Goal: Book appointment/travel/reservation

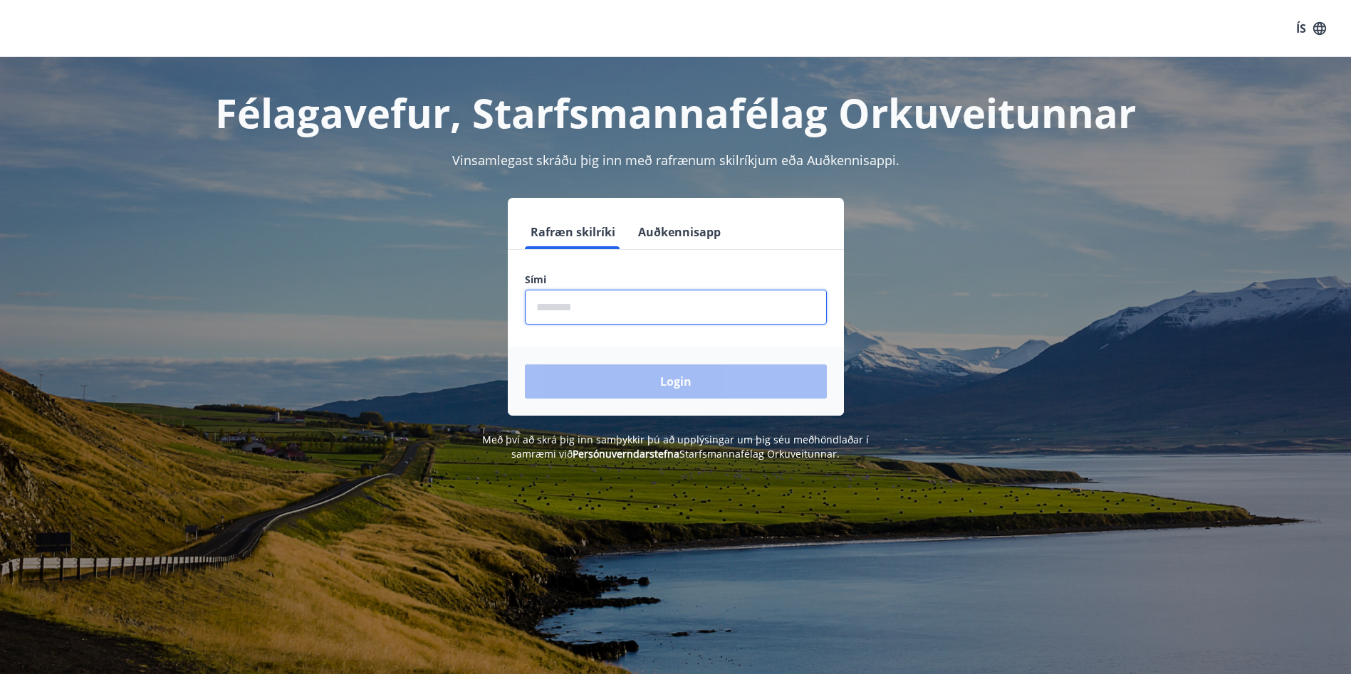
click at [600, 320] on input "phone" at bounding box center [676, 307] width 302 height 35
type input "********"
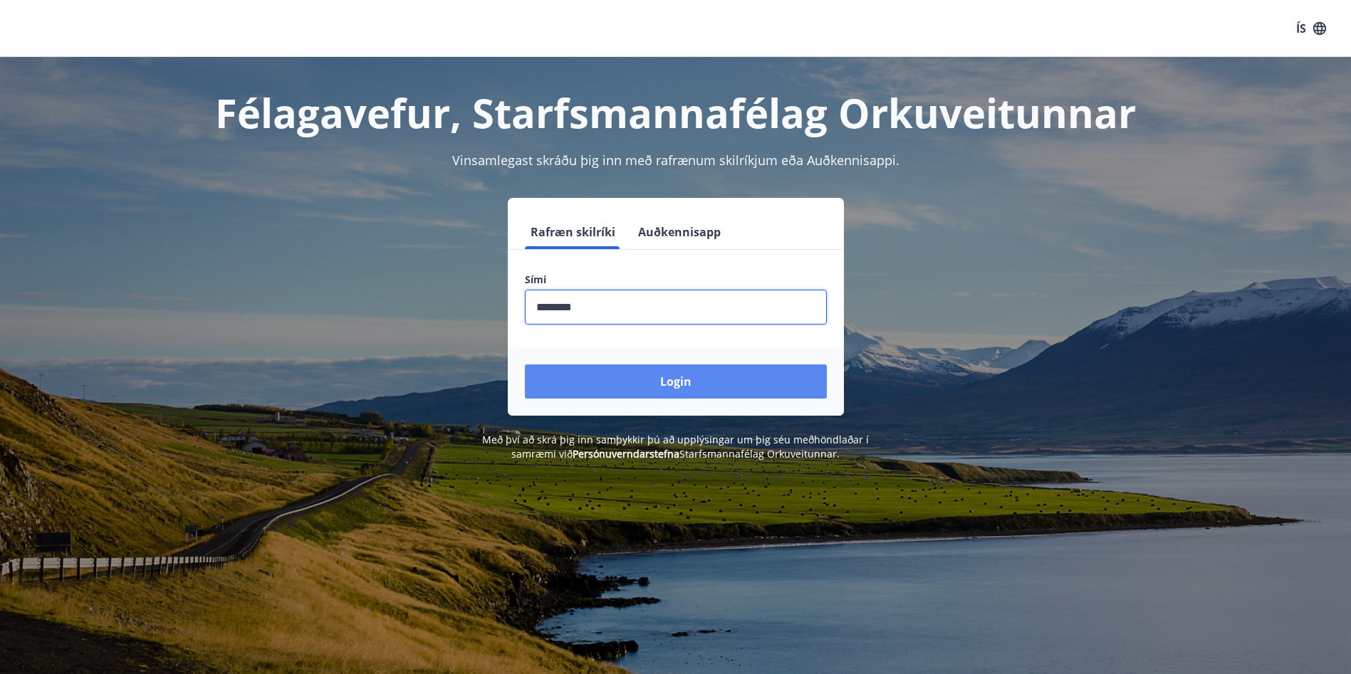
click at [667, 370] on button "Login" at bounding box center [676, 382] width 302 height 34
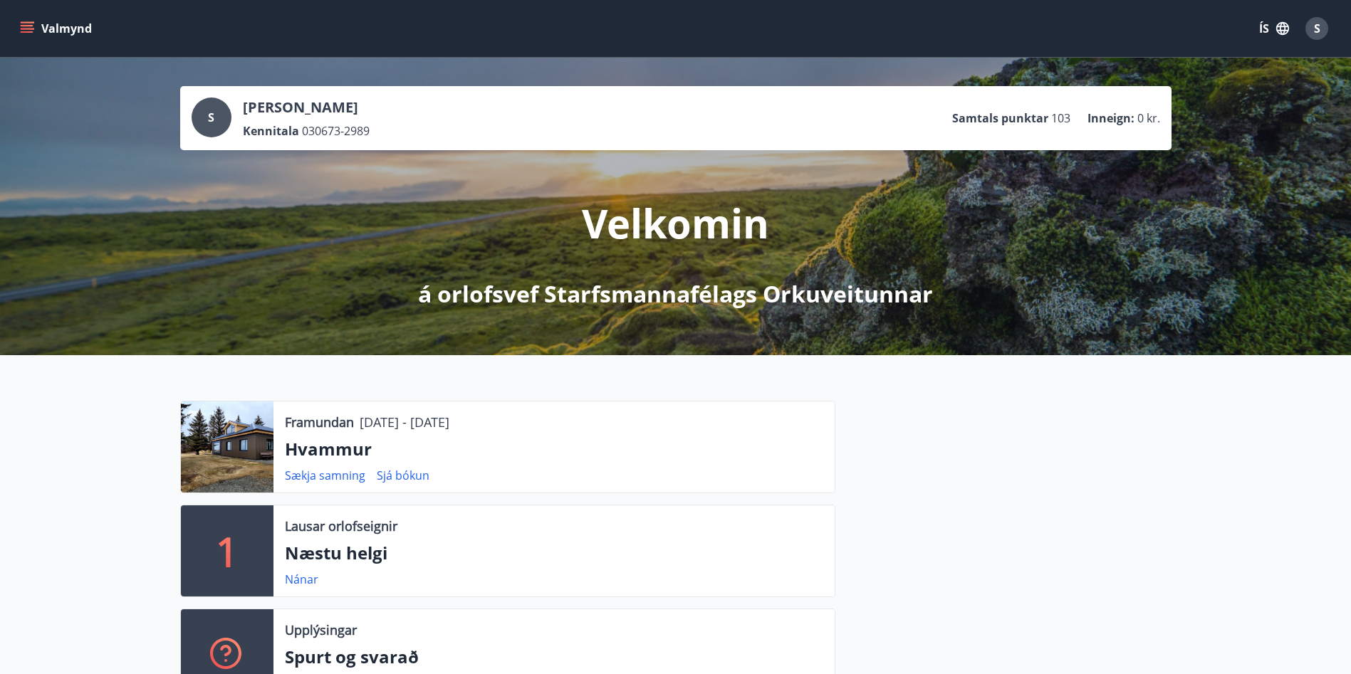
click at [70, 30] on button "Valmynd" at bounding box center [57, 29] width 80 height 26
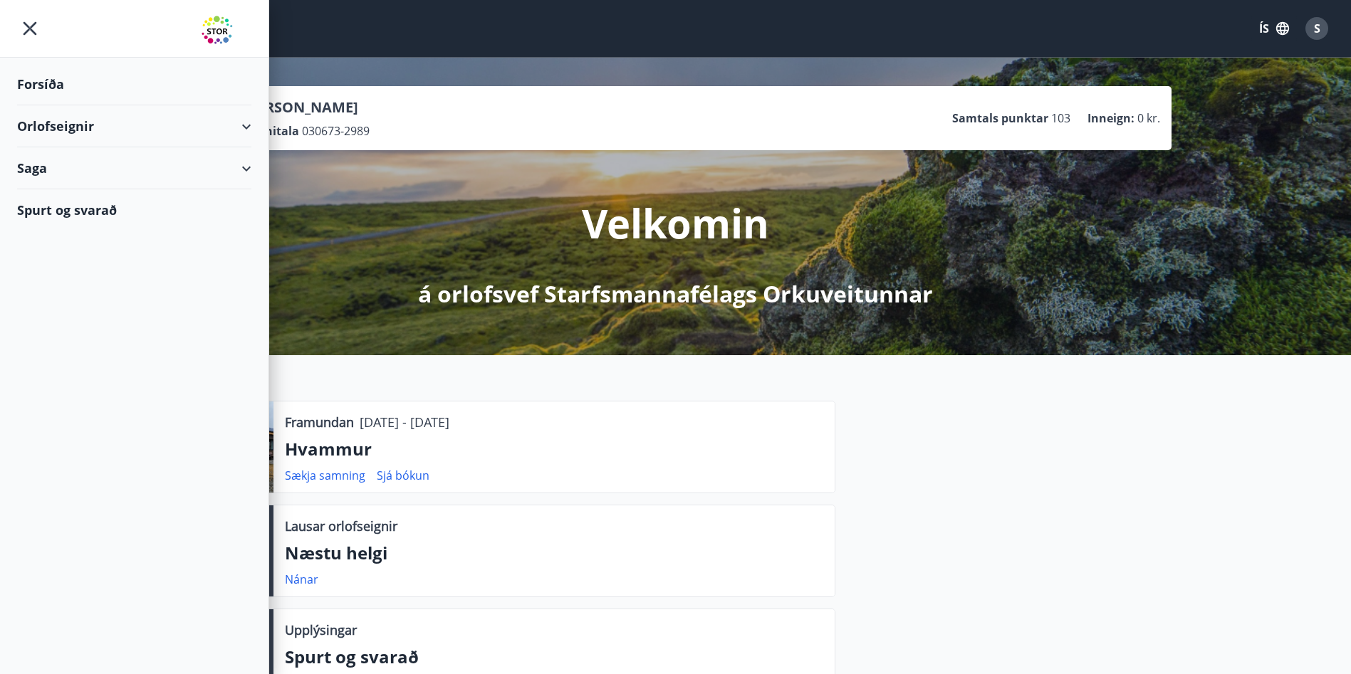
click at [55, 124] on div "Orlofseignir" at bounding box center [134, 126] width 234 height 42
click at [56, 180] on div "Bókunardagatal" at bounding box center [133, 192] width 211 height 30
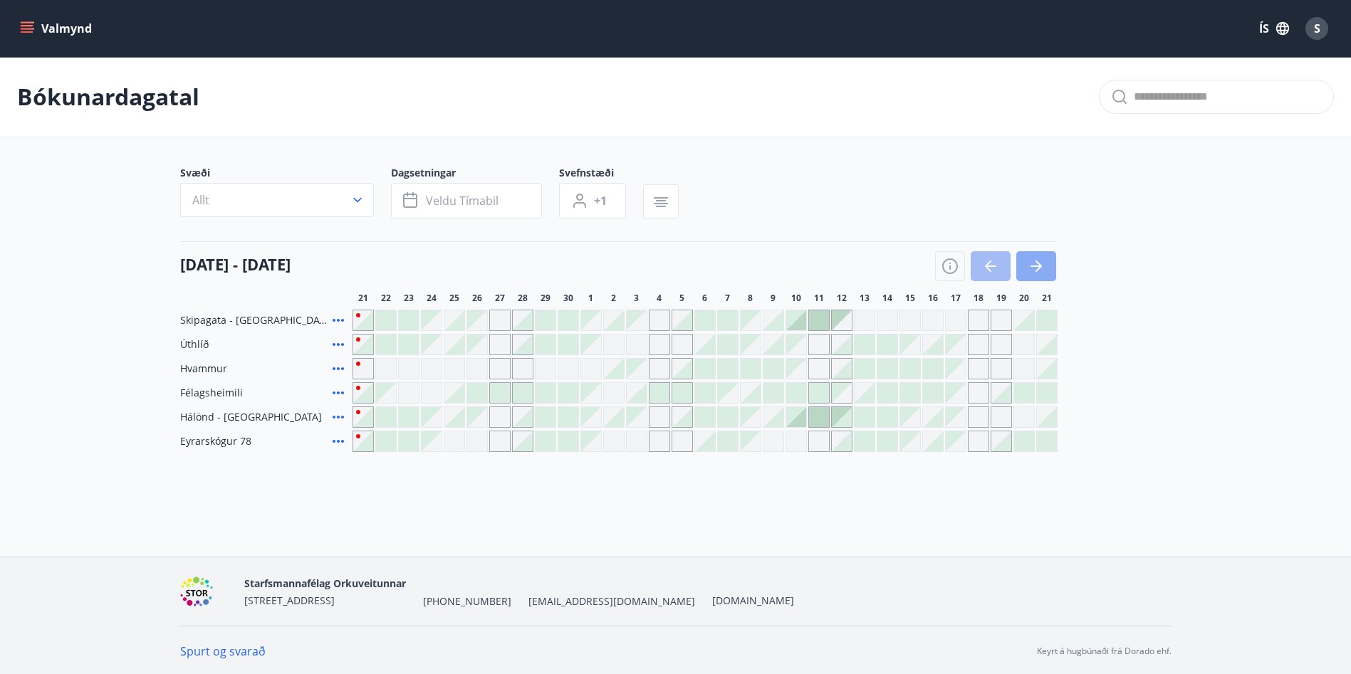
click at [1040, 261] on icon "button" at bounding box center [1035, 266] width 17 height 17
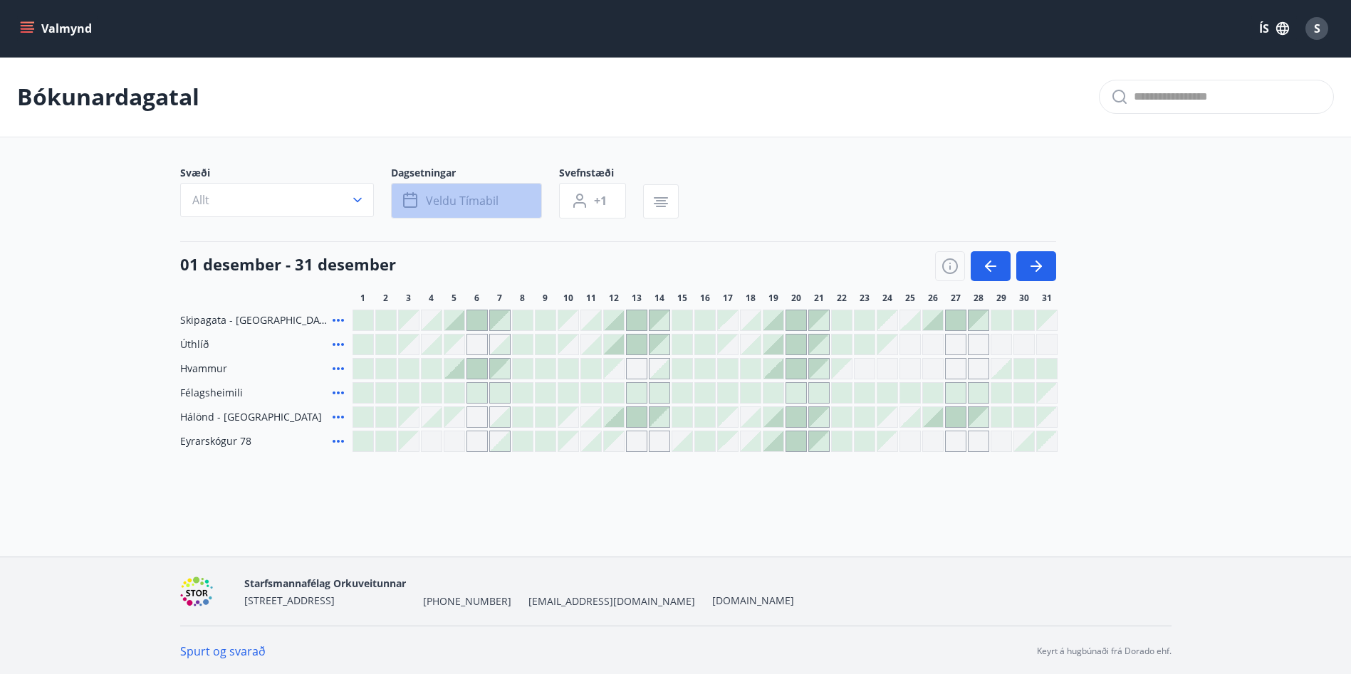
click at [485, 205] on span "Veldu tímabil" at bounding box center [462, 201] width 73 height 16
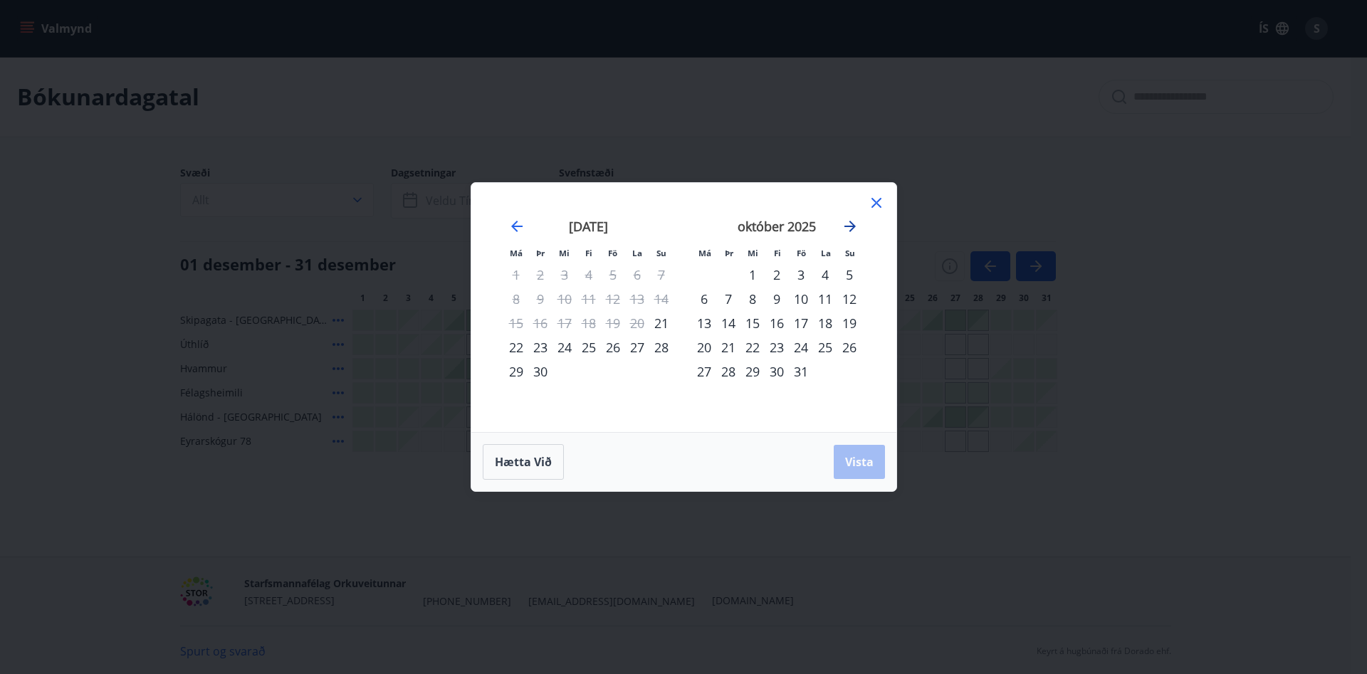
click at [845, 225] on icon "Move forward to switch to the next month." at bounding box center [850, 226] width 17 height 17
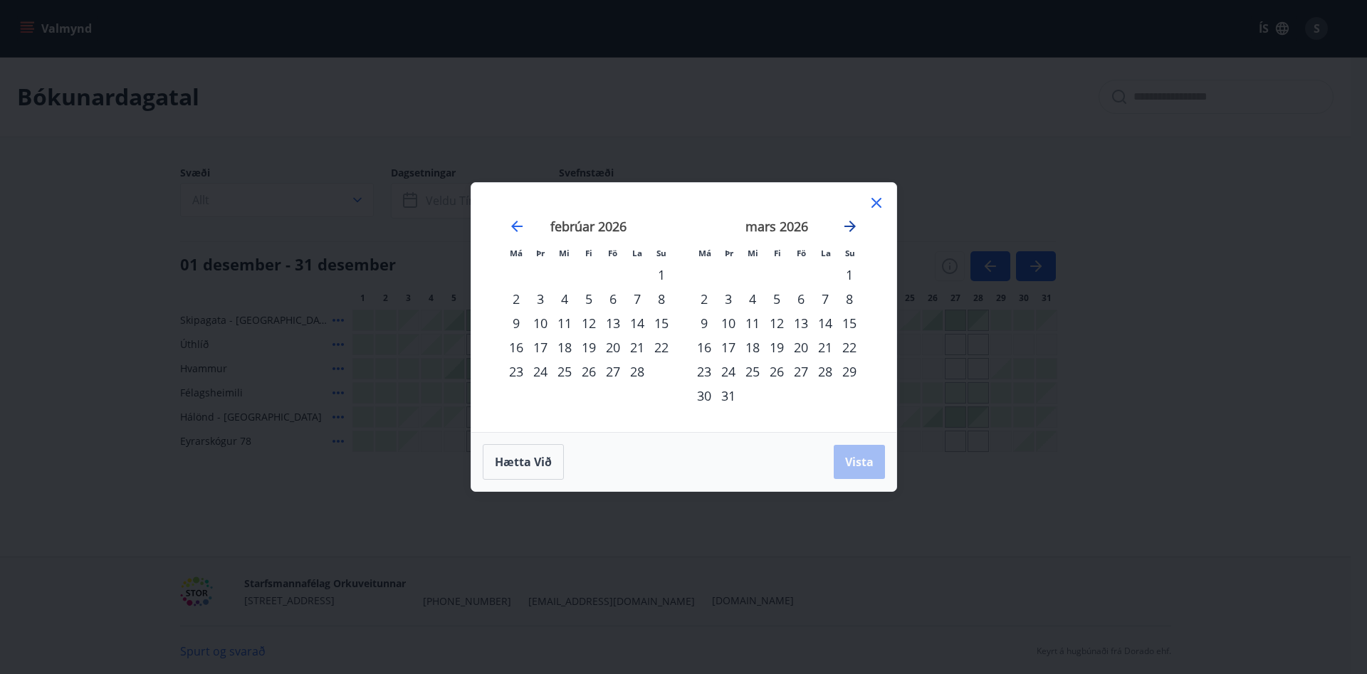
click at [845, 225] on icon "Move forward to switch to the next month." at bounding box center [850, 226] width 17 height 17
click at [826, 320] on div "18" at bounding box center [825, 323] width 24 height 24
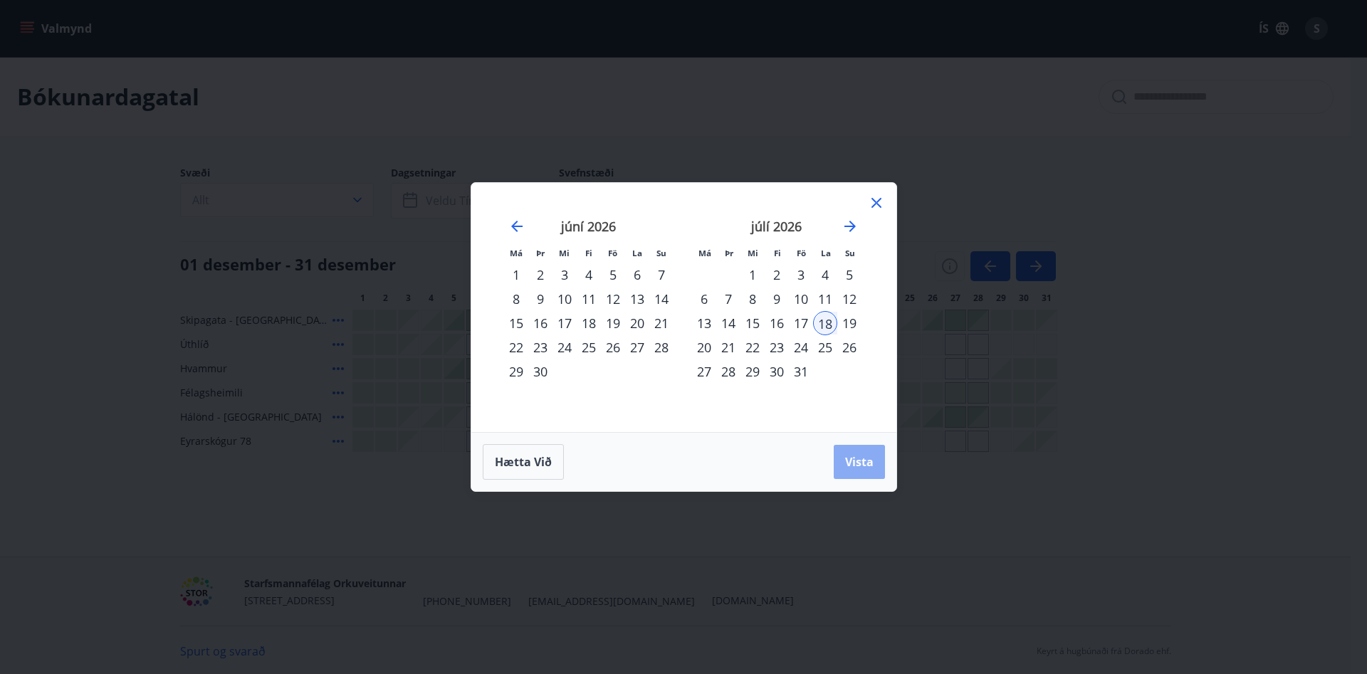
click at [852, 470] on button "Vista" at bounding box center [859, 462] width 51 height 34
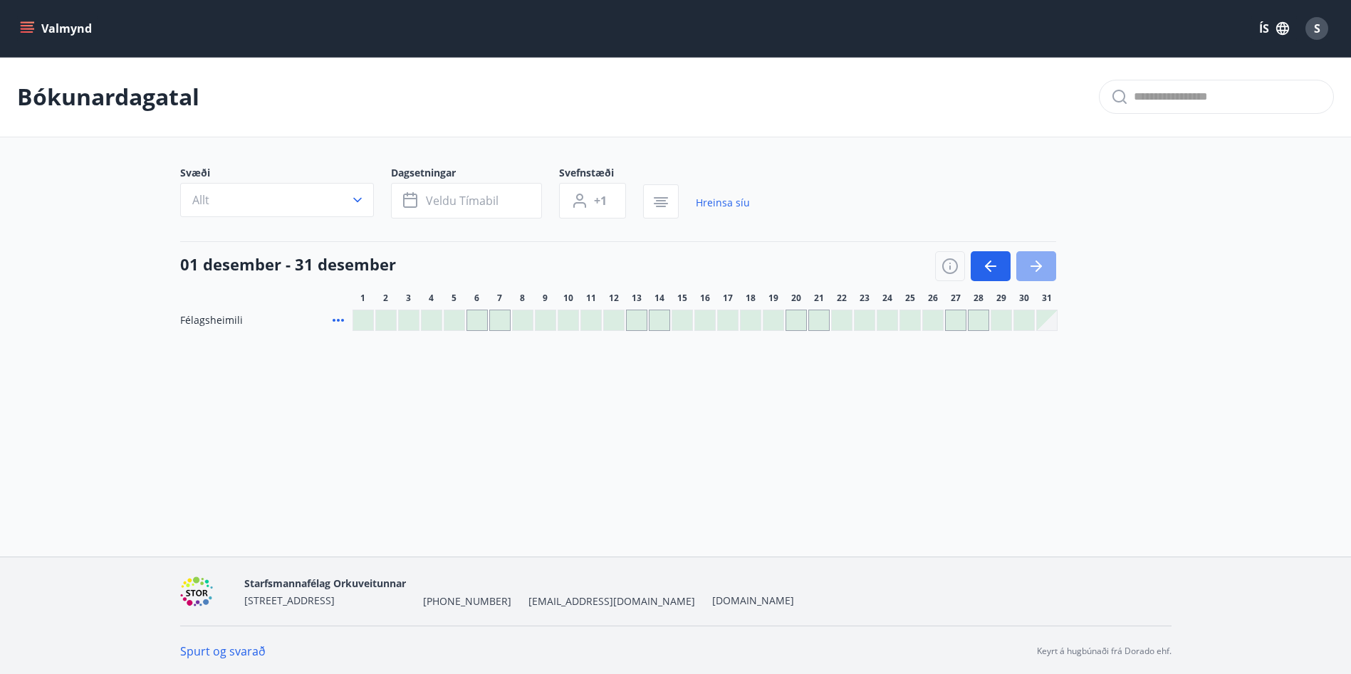
click at [1039, 263] on icon "button" at bounding box center [1038, 266] width 6 height 11
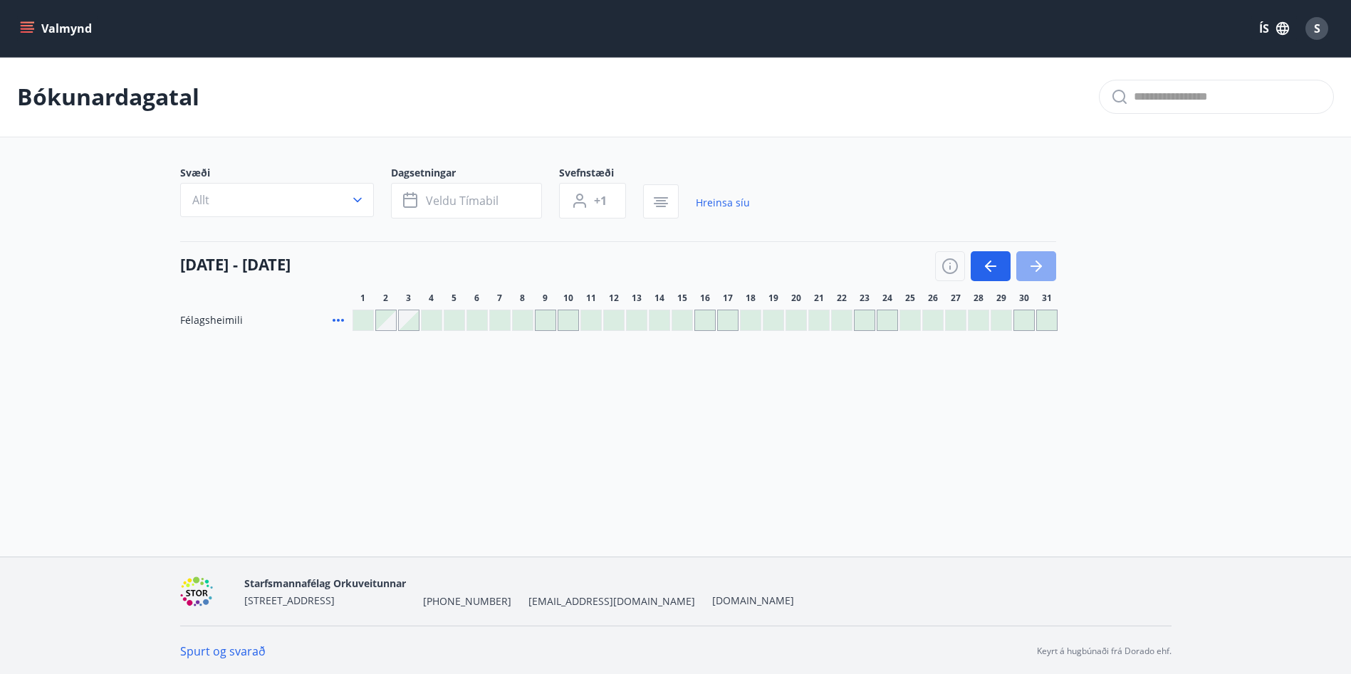
click at [1039, 263] on icon "button" at bounding box center [1038, 266] width 6 height 11
click at [746, 318] on div at bounding box center [750, 320] width 20 height 20
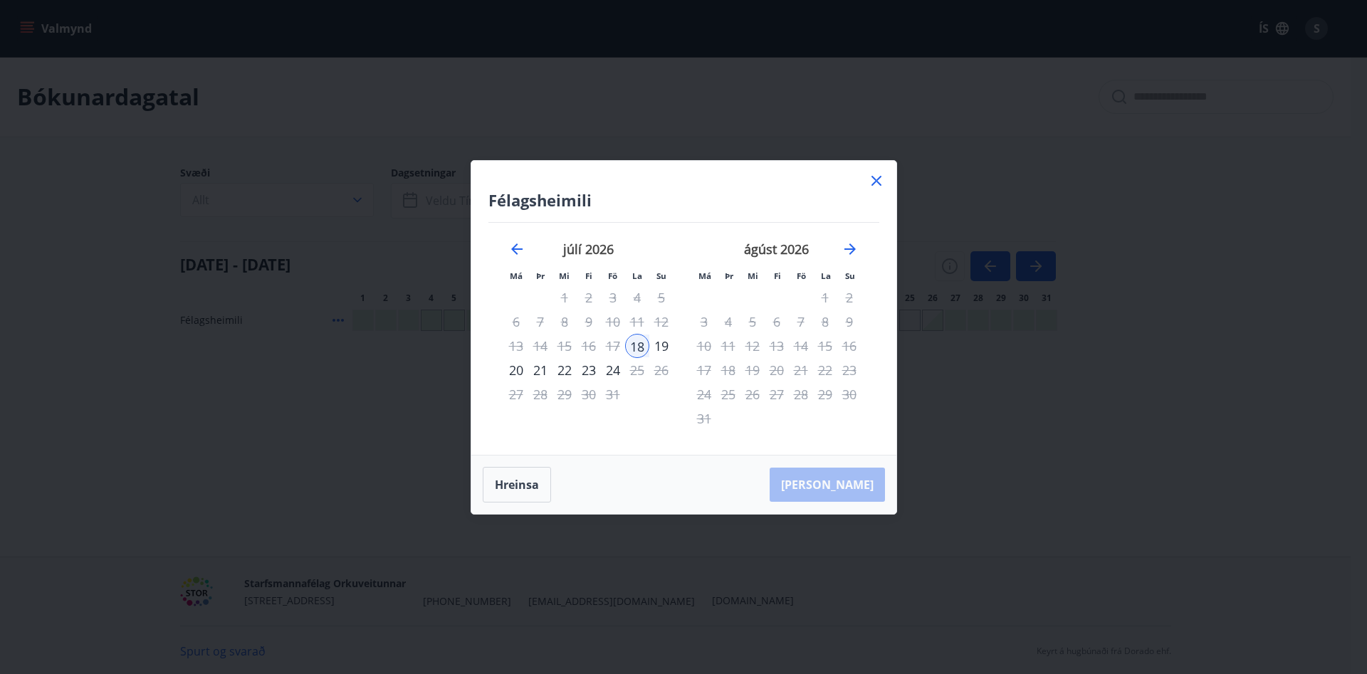
click at [665, 345] on div "19" at bounding box center [661, 346] width 24 height 24
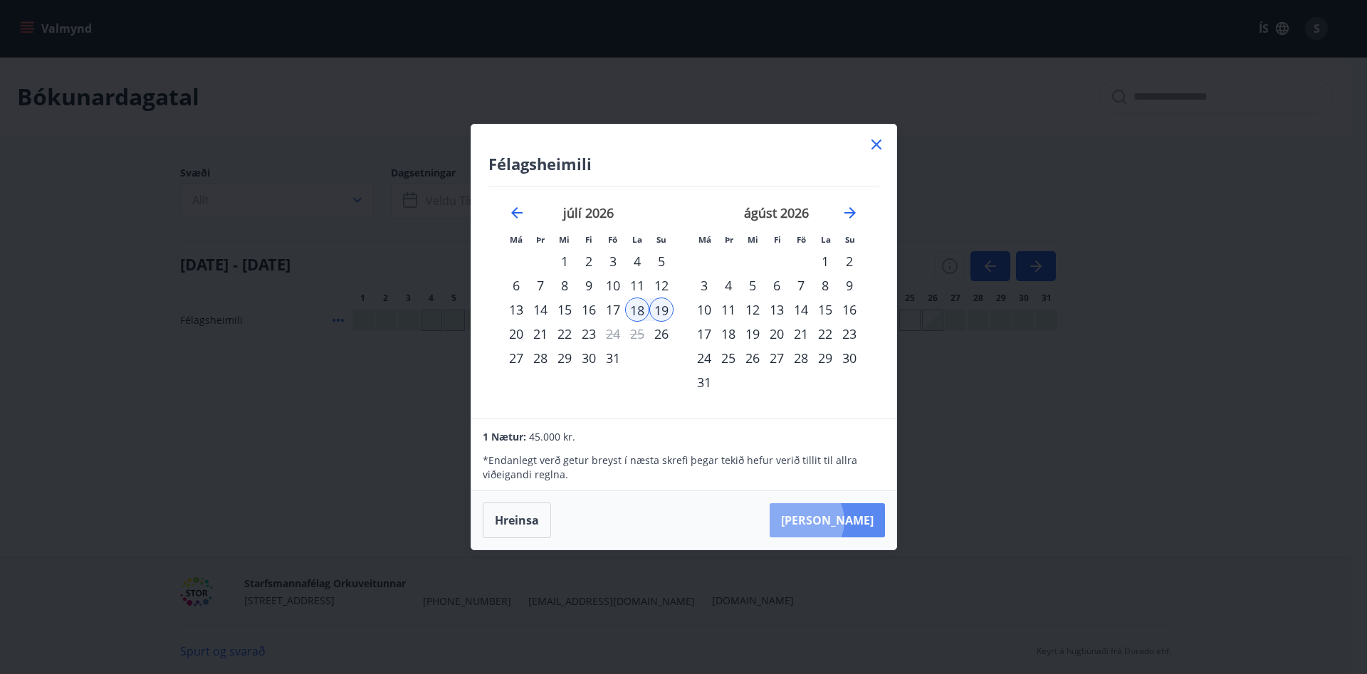
click at [843, 521] on button "[PERSON_NAME]" at bounding box center [827, 520] width 115 height 34
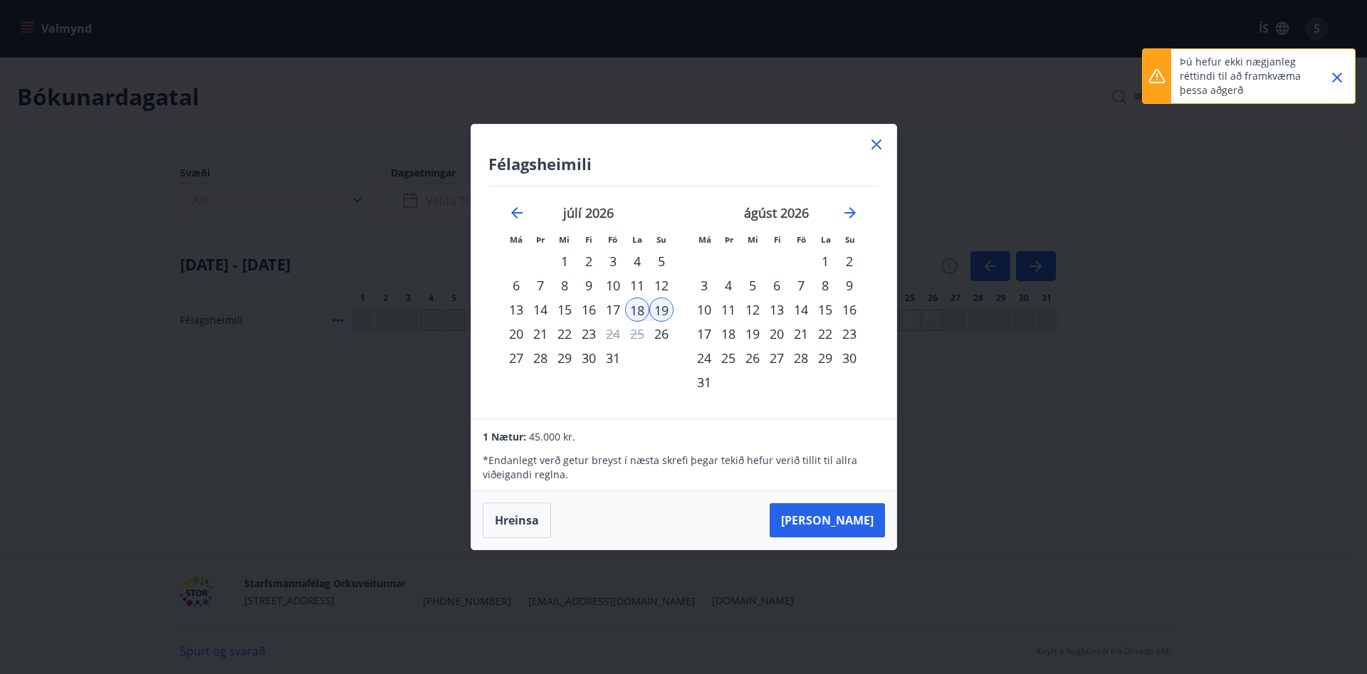
click at [1345, 66] on div at bounding box center [1332, 76] width 36 height 54
click at [1337, 80] on icon "Close" at bounding box center [1337, 77] width 17 height 17
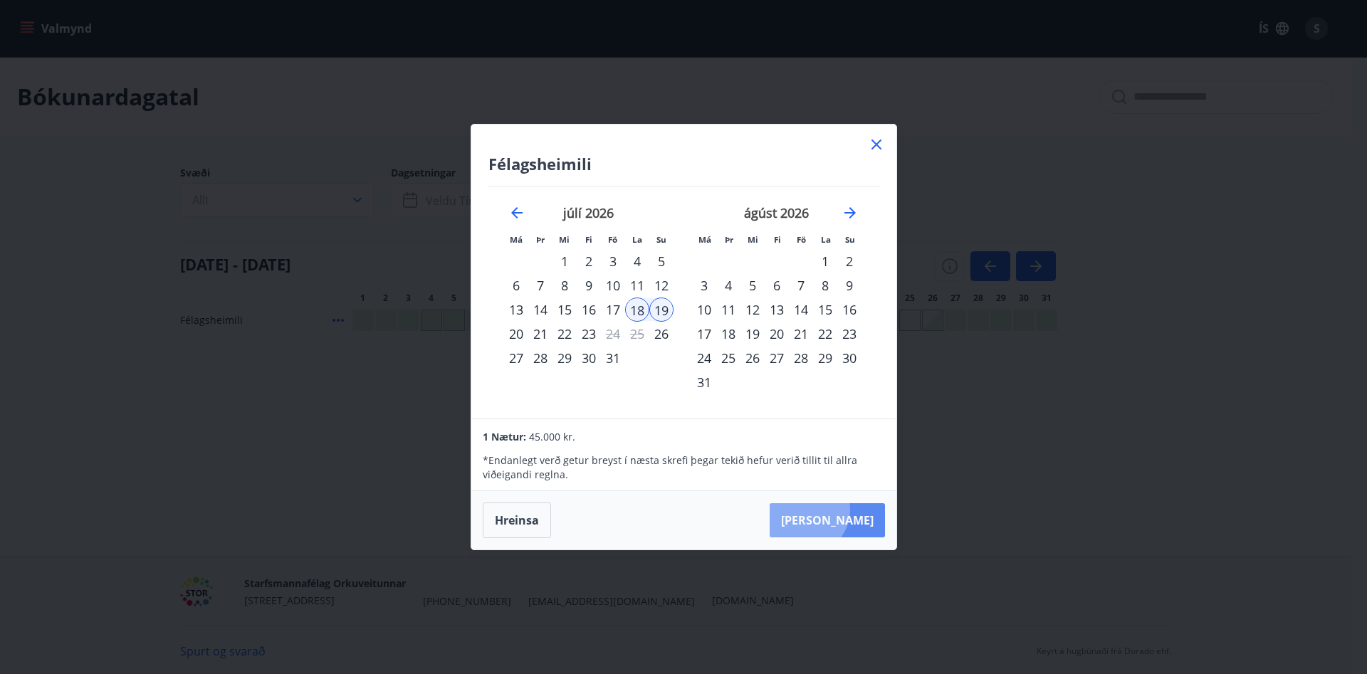
click at [849, 510] on button "[PERSON_NAME]" at bounding box center [827, 520] width 115 height 34
